Goal: Information Seeking & Learning: Learn about a topic

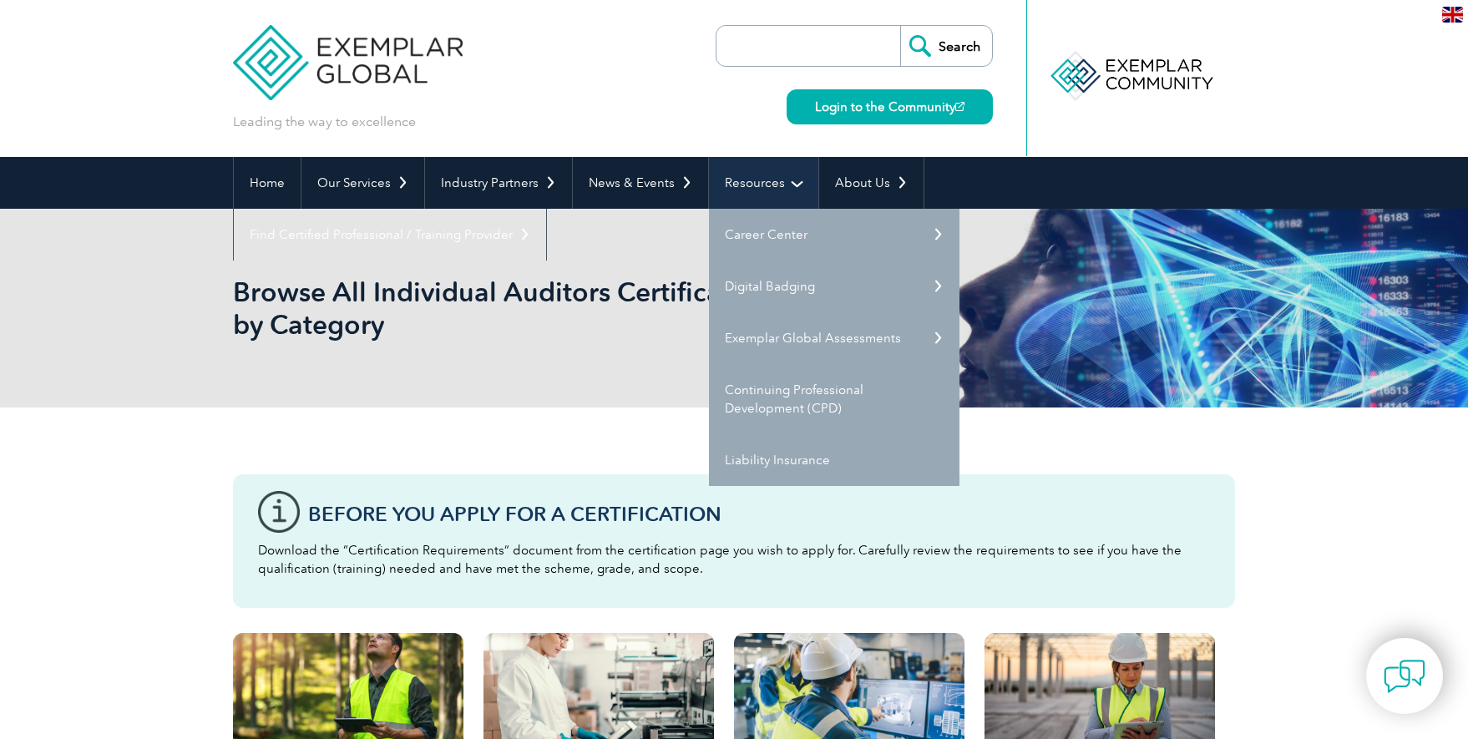
click at [772, 177] on link "Resources" at bounding box center [763, 183] width 109 height 52
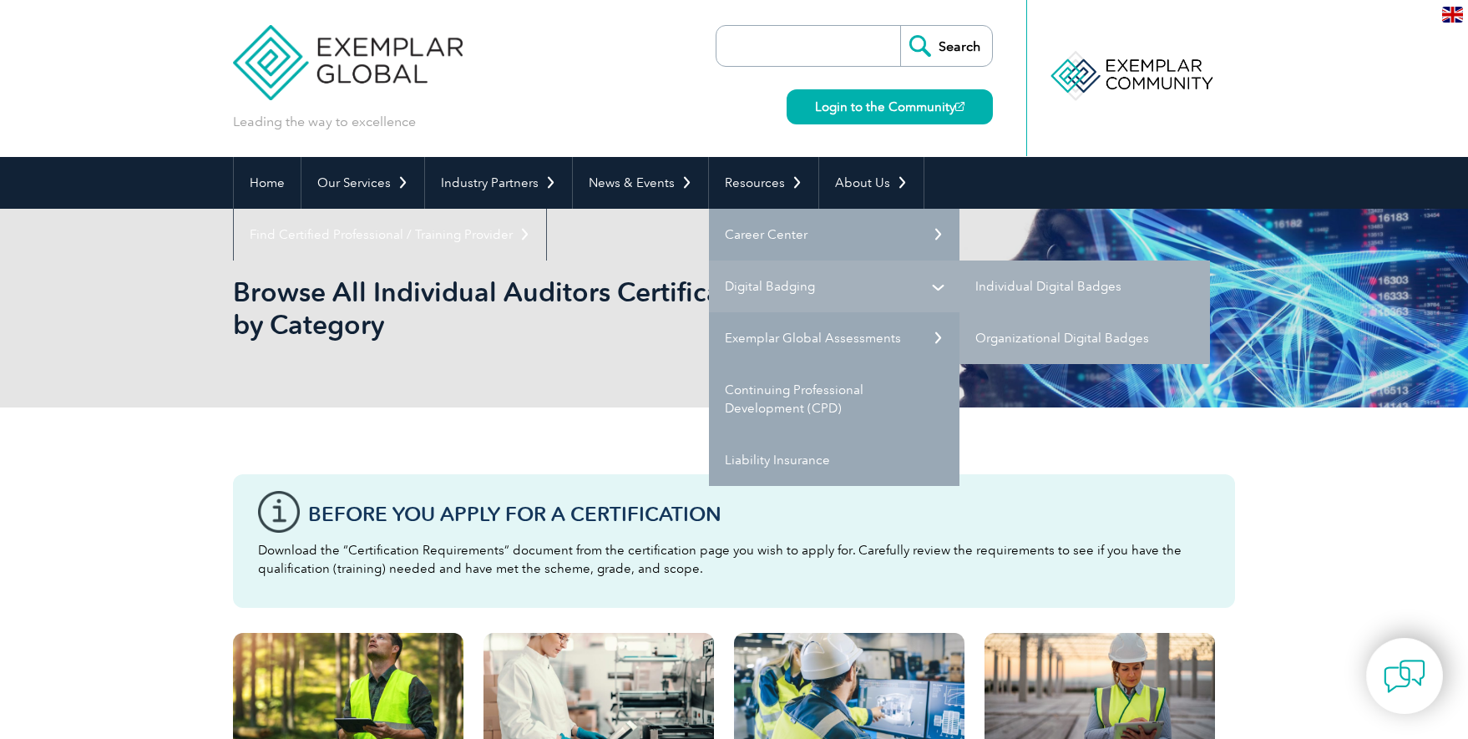
click at [763, 280] on link "Digital Badging" at bounding box center [834, 287] width 251 height 52
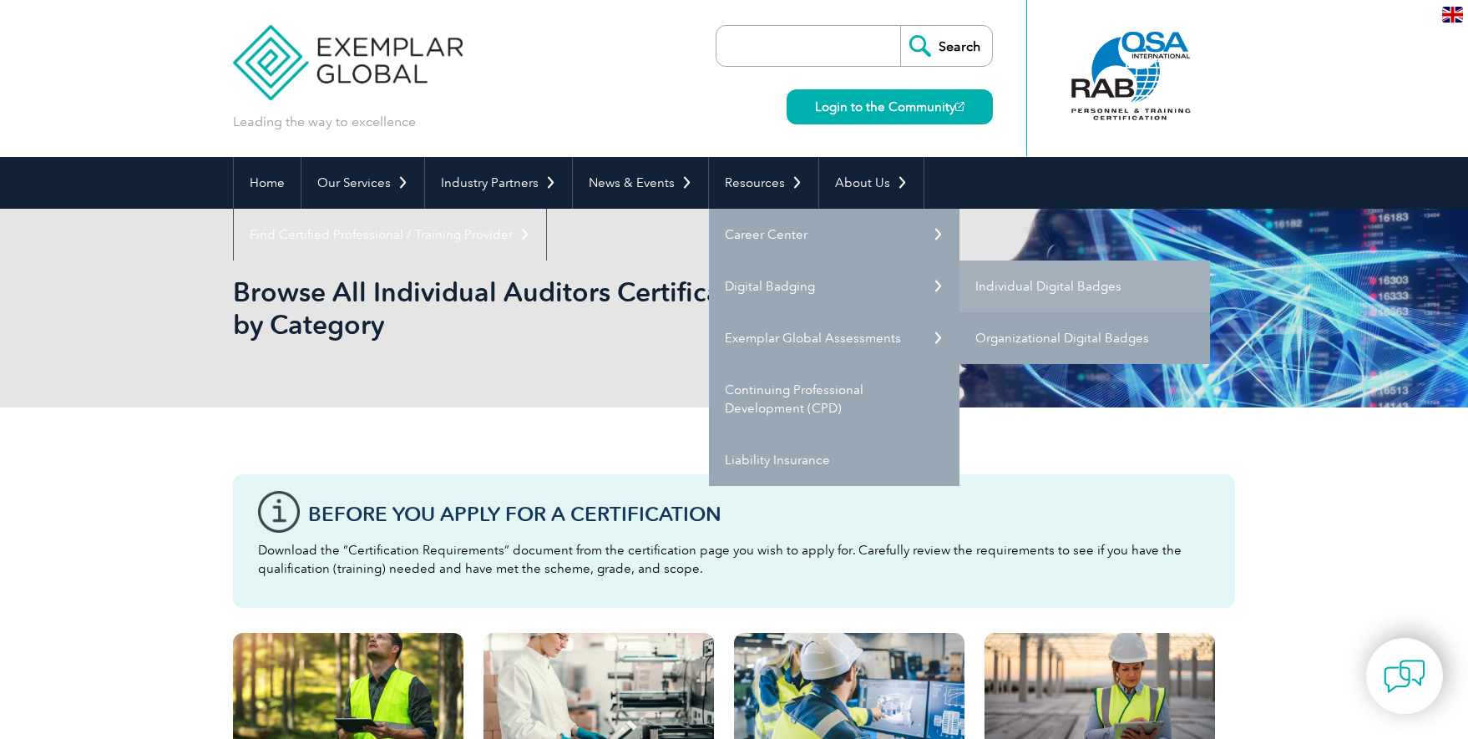
click at [1047, 343] on link "Organizational Digital Badges" at bounding box center [1084, 338] width 251 height 52
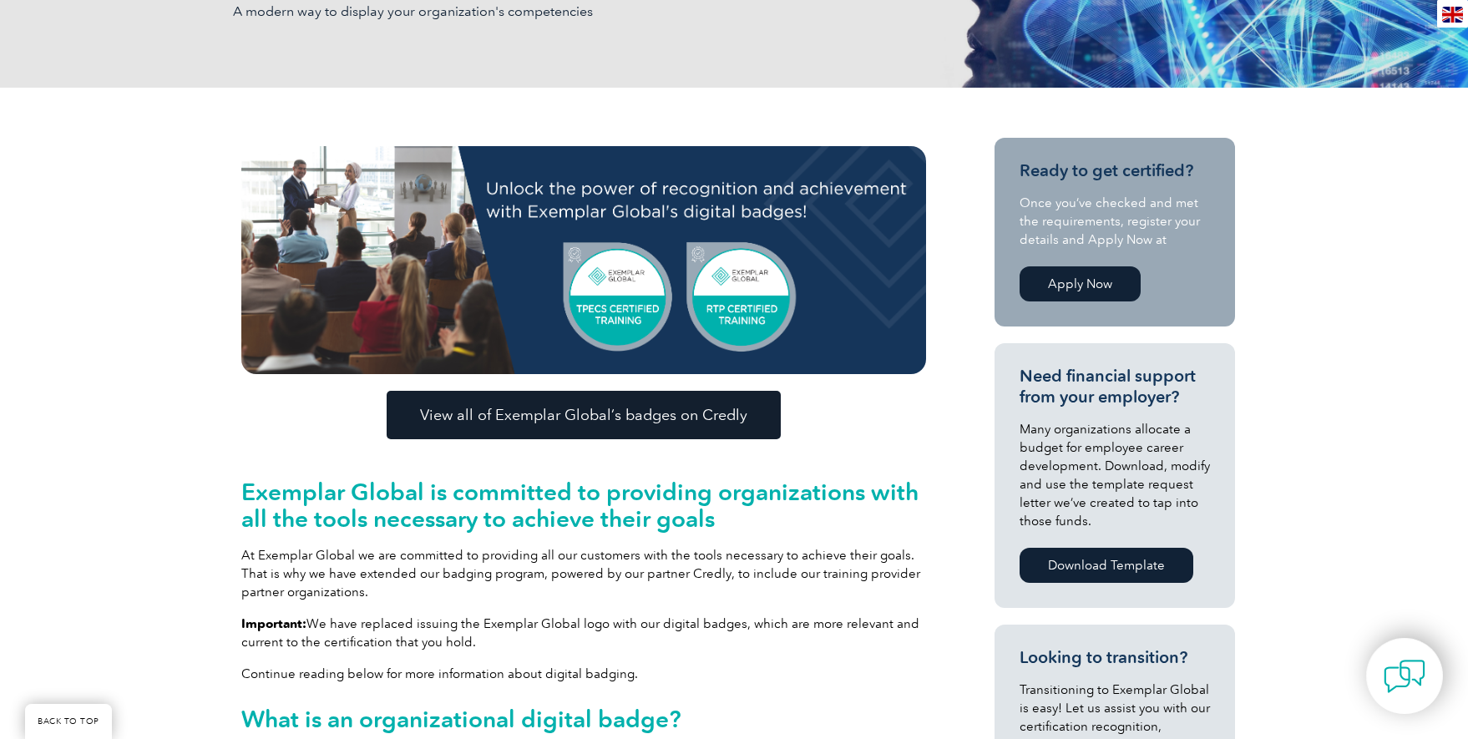
scroll to position [501, 0]
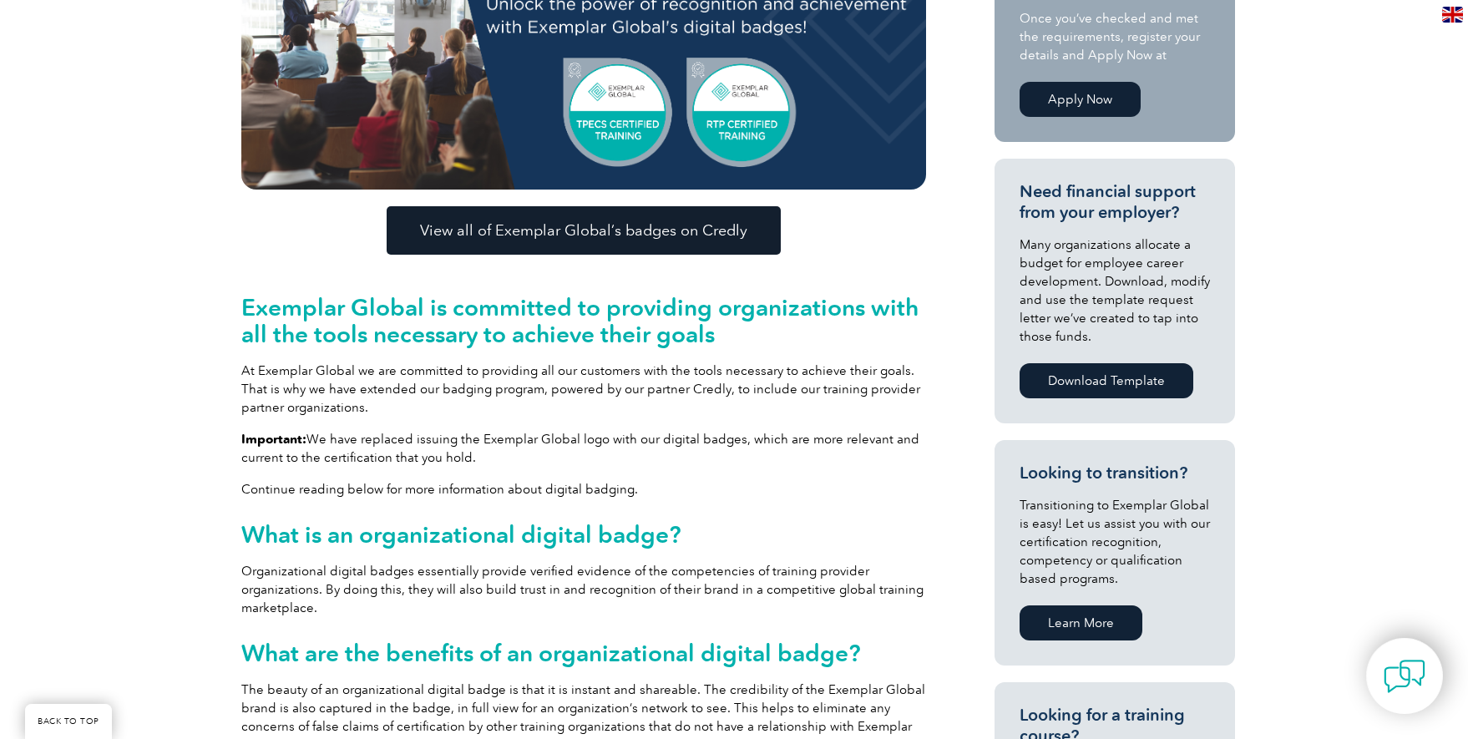
click at [693, 232] on span "View all of Exemplar Global’s badges on Credly" at bounding box center [583, 230] width 327 height 15
